Goal: Task Accomplishment & Management: Use online tool/utility

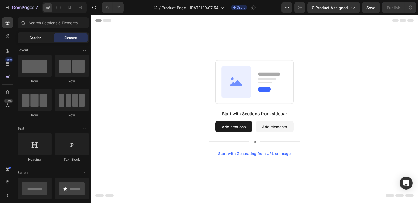
click at [32, 40] on span "Section" at bounding box center [36, 37] width 12 height 5
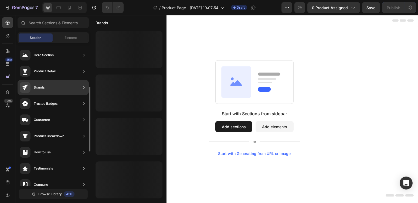
scroll to position [170, 0]
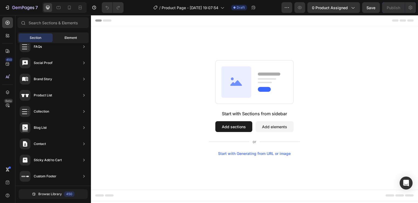
click at [66, 35] on div "Element" at bounding box center [71, 37] width 34 height 9
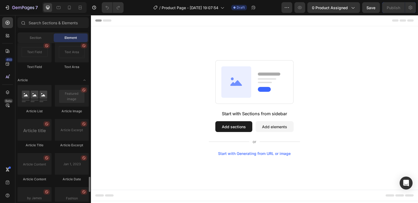
scroll to position [1477, 0]
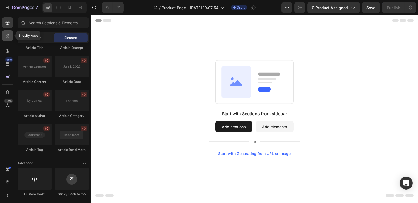
click at [5, 37] on icon at bounding box center [7, 35] width 5 height 5
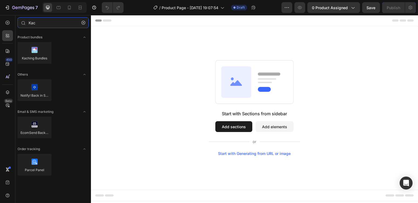
type input "Kac"
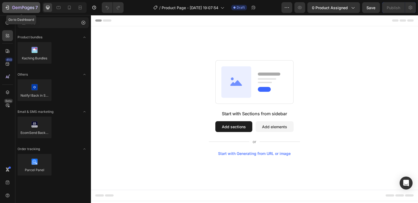
click at [25, 10] on icon "button" at bounding box center [23, 8] width 22 height 5
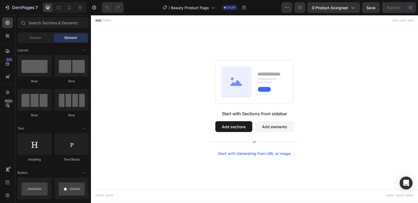
click at [238, 125] on button "Add sections" at bounding box center [233, 126] width 37 height 11
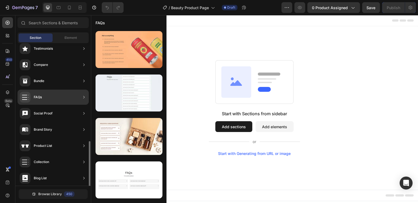
scroll to position [170, 0]
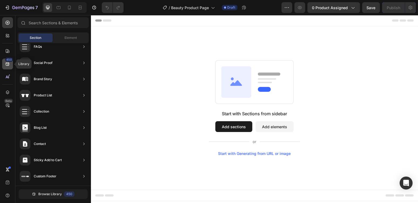
click at [6, 60] on div "450" at bounding box center [9, 60] width 8 height 4
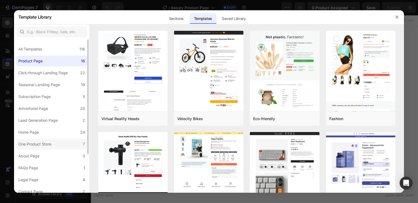
click at [42, 143] on div "One Product Store" at bounding box center [34, 144] width 33 height 6
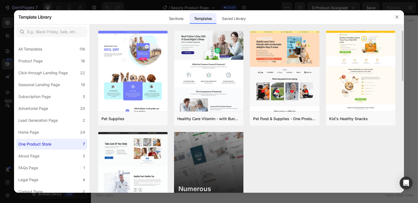
drag, startPoint x: 403, startPoint y: 51, endPoint x: 402, endPoint y: 61, distance: 9.7
click at [402, 61] on div "Pet Supplies Add to page Preview Healthy Care Vitamin - with Bundle Offer Add t…" at bounding box center [247, 112] width 315 height 162
drag, startPoint x: 403, startPoint y: 53, endPoint x: 403, endPoint y: 62, distance: 8.9
click at [403, 62] on div "Pet Supplies Add to page Preview Healthy Care Vitamin - with Bundle Offer Add t…" at bounding box center [247, 112] width 315 height 162
click at [299, 118] on div "Preview" at bounding box center [301, 118] width 13 height 5
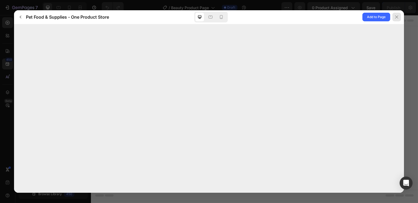
click at [397, 16] on icon at bounding box center [397, 16] width 3 height 3
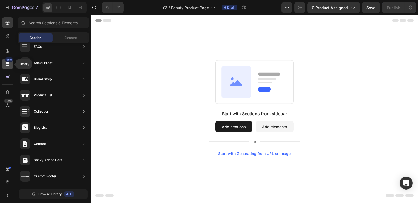
click at [6, 61] on div "450" at bounding box center [9, 60] width 8 height 4
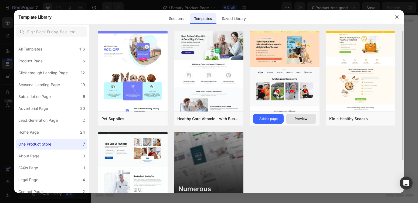
click at [304, 120] on div "Preview" at bounding box center [301, 118] width 13 height 5
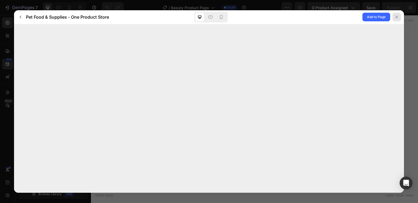
click at [393, 18] on div at bounding box center [397, 17] width 9 height 9
